Goal: Find contact information: Find contact information

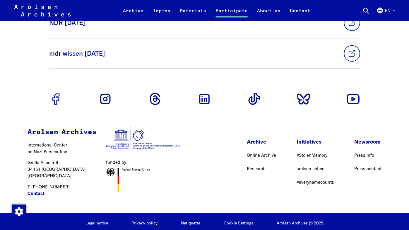
scroll to position [2292, 0]
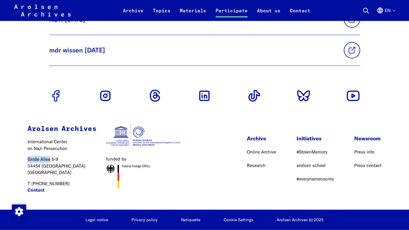
drag, startPoint x: 28, startPoint y: 159, endPoint x: 50, endPoint y: 159, distance: 22.8
click at [50, 159] on p "[STREET_ADDRESS]" at bounding box center [62, 166] width 69 height 20
copy p "Große Allee"
click at [59, 154] on div "Arolsen Archives International Center on Nazi [MEDICAL_DATA] [STREET_ADDRESS] T…" at bounding box center [62, 161] width 69 height 74
click at [27, 166] on div "Arolsen Archives International Center on Nazi [MEDICAL_DATA] [STREET_ADDRESS] T…" at bounding box center [104, 160] width 194 height 97
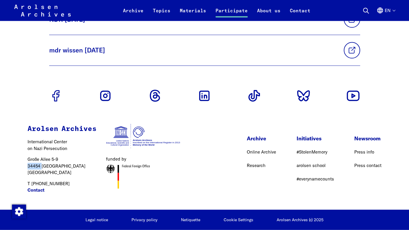
drag, startPoint x: 28, startPoint y: 165, endPoint x: 43, endPoint y: 164, distance: 15.3
click at [43, 164] on p "[STREET_ADDRESS]" at bounding box center [62, 166] width 69 height 20
copy p "34454"
click at [66, 164] on p "[STREET_ADDRESS]" at bounding box center [62, 166] width 69 height 20
drag, startPoint x: 41, startPoint y: 165, endPoint x: 64, endPoint y: 166, distance: 23.1
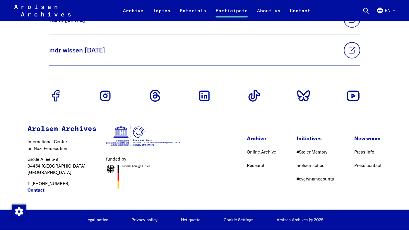
click at [64, 166] on p "[STREET_ADDRESS]" at bounding box center [62, 166] width 69 height 20
drag, startPoint x: 64, startPoint y: 166, endPoint x: 42, endPoint y: 167, distance: 22.2
click at [42, 167] on p "[STREET_ADDRESS]" at bounding box center [62, 166] width 69 height 20
copy p "Bad Arolse"
click at [75, 155] on div "Arolsen Archives International Center on Nazi [MEDICAL_DATA] [STREET_ADDRESS] T…" at bounding box center [62, 161] width 69 height 74
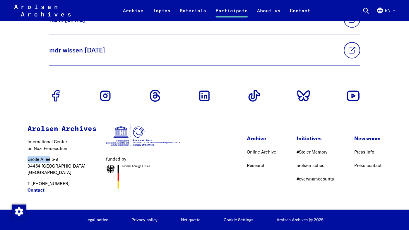
drag, startPoint x: 28, startPoint y: 159, endPoint x: 49, endPoint y: 159, distance: 22.0
click at [49, 159] on p "[STREET_ADDRESS]" at bounding box center [62, 166] width 69 height 20
copy p "Große Allee"
click at [74, 183] on p "T [PHONE_NUMBER] Contact" at bounding box center [62, 186] width 69 height 13
drag, startPoint x: 31, startPoint y: 183, endPoint x: 64, endPoint y: 184, distance: 33.1
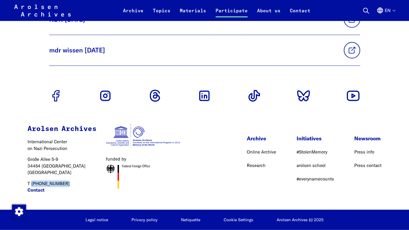
click at [64, 184] on p "T [PHONE_NUMBER] Contact" at bounding box center [62, 186] width 69 height 13
copy p "[PHONE_NUMBER]"
